Goal: Task Accomplishment & Management: Complete application form

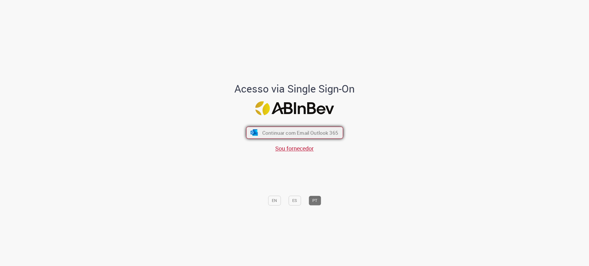
click at [283, 136] on span "Continuar com Email Outlook 365" at bounding box center [300, 132] width 76 height 7
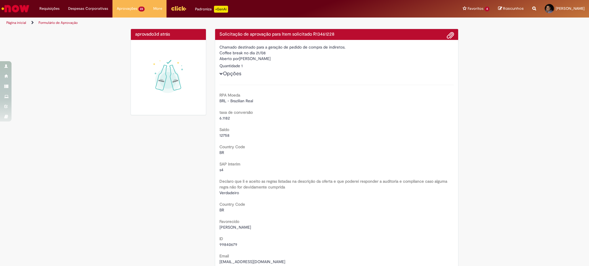
click at [7, 11] on img "Ir para a Homepage" at bounding box center [16, 9] width 30 height 12
